Goal: Check status

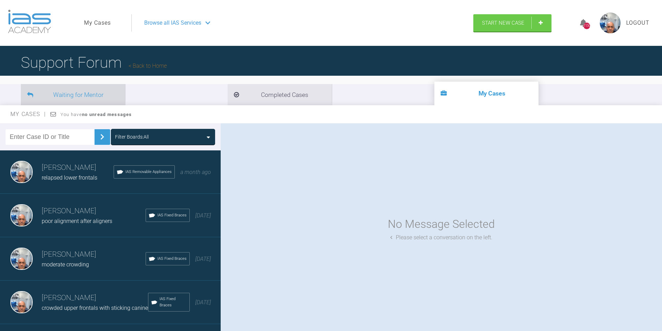
click at [62, 92] on li "Waiting for Mentor" at bounding box center [73, 94] width 104 height 21
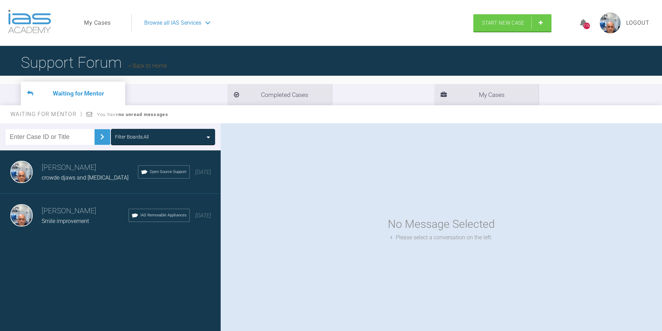
click at [73, 176] on span "crowde djaws and deep bite" at bounding box center [85, 177] width 87 height 7
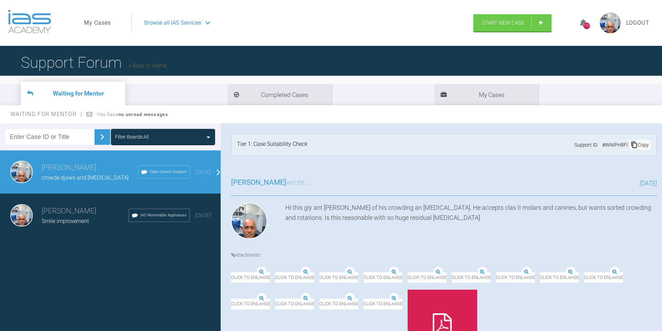
click at [55, 217] on div "Smile improvement" at bounding box center [85, 221] width 87 height 9
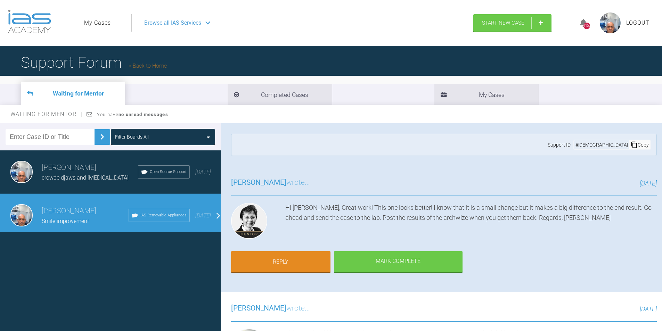
click at [72, 170] on h3 "Ivan Yanchev" at bounding box center [90, 168] width 96 height 12
